Goal: Information Seeking & Learning: Learn about a topic

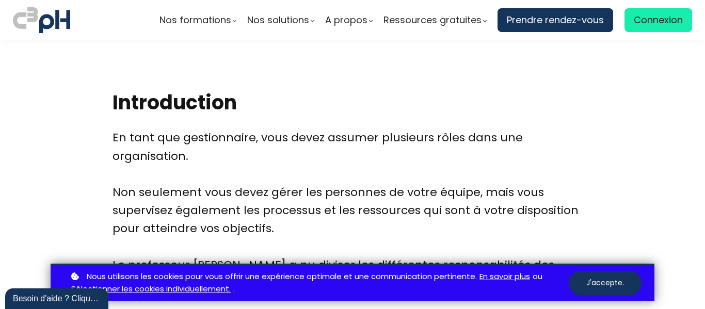
scroll to position [401, 0]
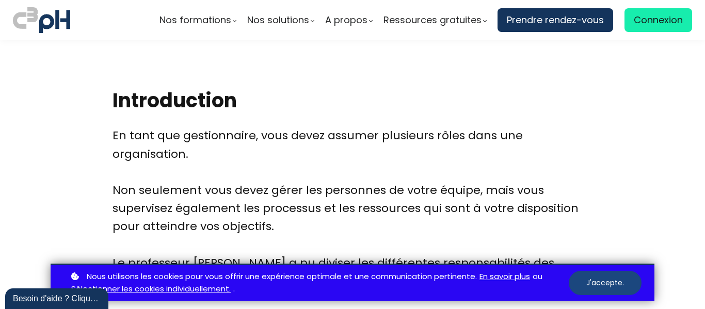
click at [588, 288] on button "J'accepte." at bounding box center [605, 283] width 73 height 24
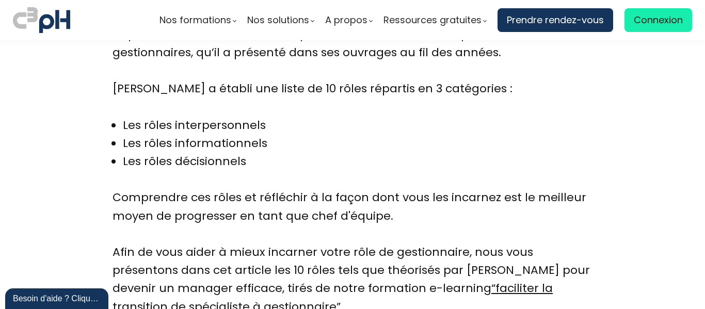
scroll to position [629, 0]
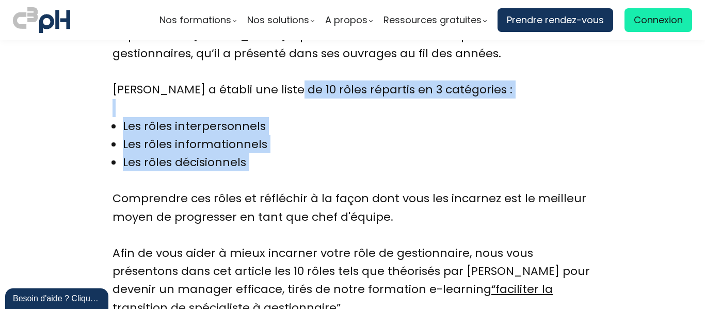
drag, startPoint x: 283, startPoint y: 90, endPoint x: 283, endPoint y: 152, distance: 62.5
click at [283, 152] on div "En tant que gestionnaire, vous devez assumer plusieurs rôles dans une organisat…" at bounding box center [353, 108] width 480 height 418
copy div "10 rôles répartis en 3 catégories : Les rôles interpersonnels Les rôles informa…"
click at [393, 133] on div "Les rôles interpersonnels Les rôles informationnels Les rôles décisionnels" at bounding box center [353, 153] width 480 height 73
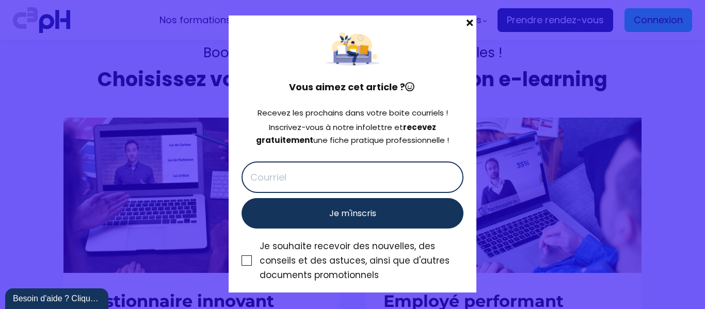
scroll to position [4396, 0]
click at [470, 24] on span at bounding box center [469, 22] width 13 height 14
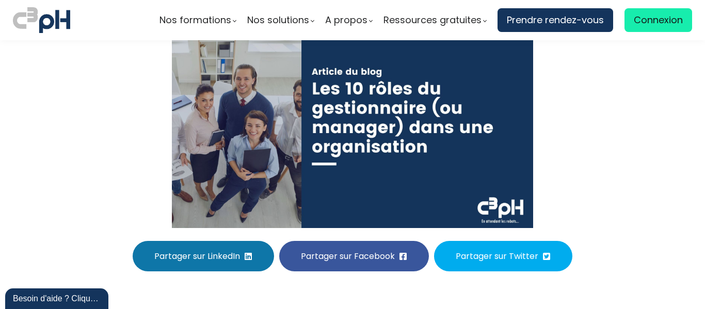
scroll to position [0, 0]
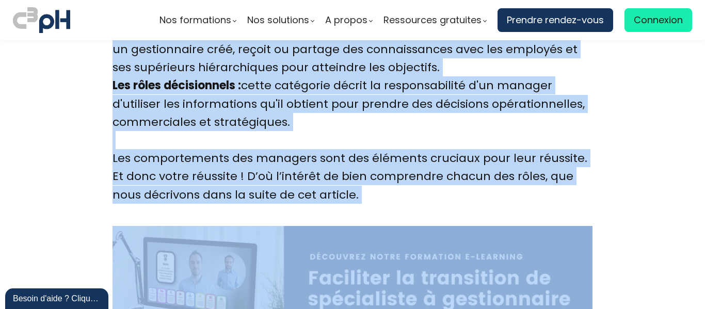
drag, startPoint x: 153, startPoint y: 87, endPoint x: 436, endPoint y: 307, distance: 358.0
click at [436, 307] on div "Nos formations Parcours gestionnaire Parcours employés" at bounding box center [352, 154] width 705 height 309
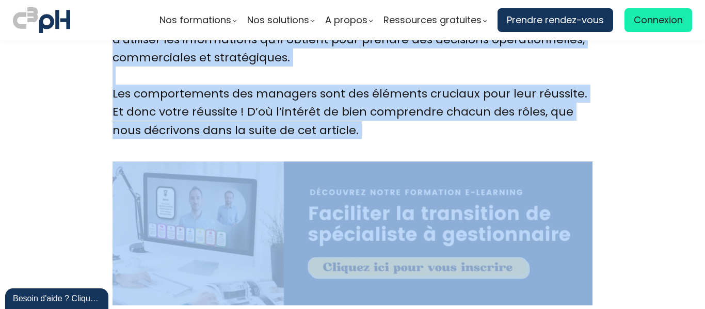
click at [514, 128] on div "Les comportements des managers sont des éléments cruciaux pour leur réussite. E…" at bounding box center [353, 112] width 480 height 55
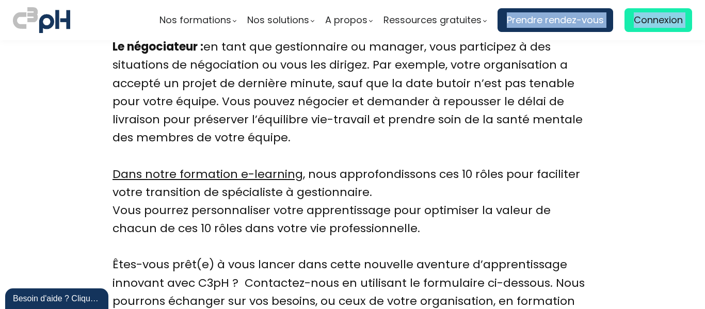
scroll to position [3219, 0]
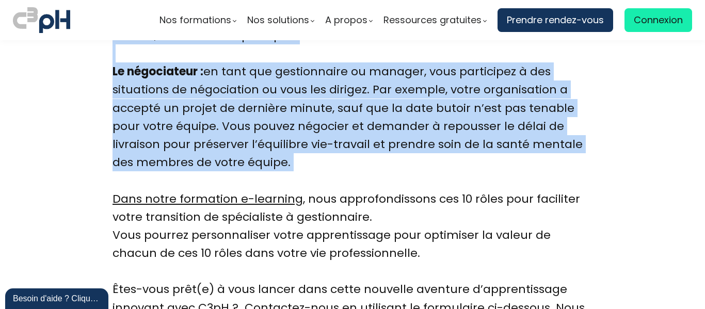
drag, startPoint x: 109, startPoint y: 84, endPoint x: 407, endPoint y: 172, distance: 310.8
copy div "En tant que gestionnaire, vous devez assumer plusieurs rôles dans une organisat…"
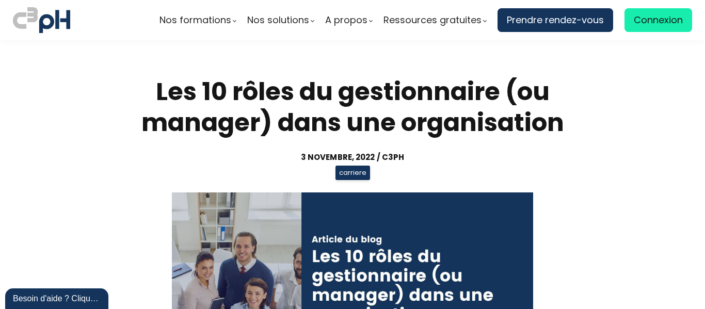
scroll to position [3219, 0]
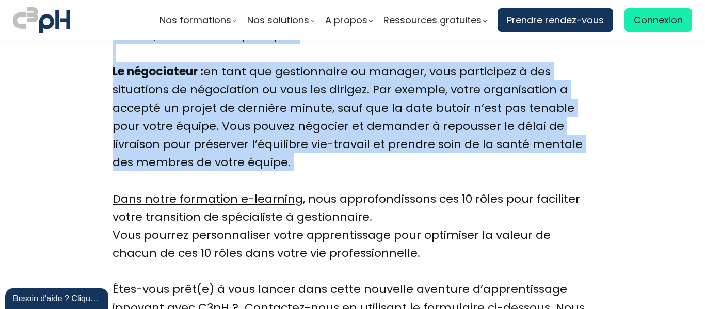
click at [407, 172] on div "Le négociateur : en tant que gestionnaire ou manager, vous participez à des sit…" at bounding box center [353, 144] width 480 height 164
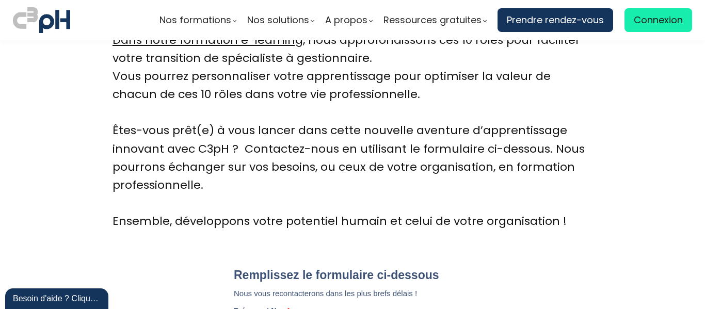
scroll to position [3373, 0]
